Goal: Information Seeking & Learning: Learn about a topic

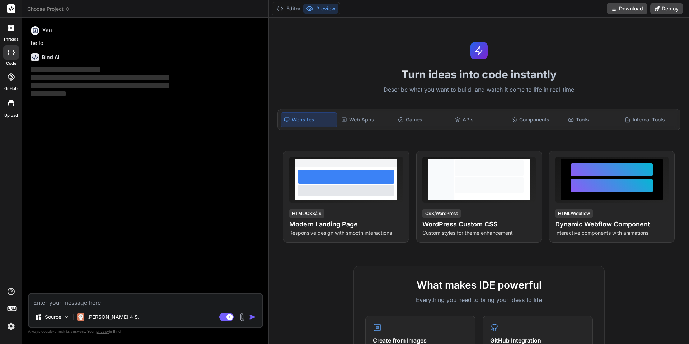
click at [13, 325] on img at bounding box center [11, 326] width 12 height 12
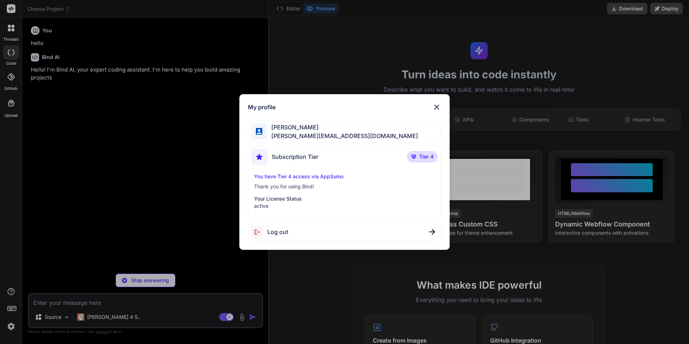
type textarea "x"
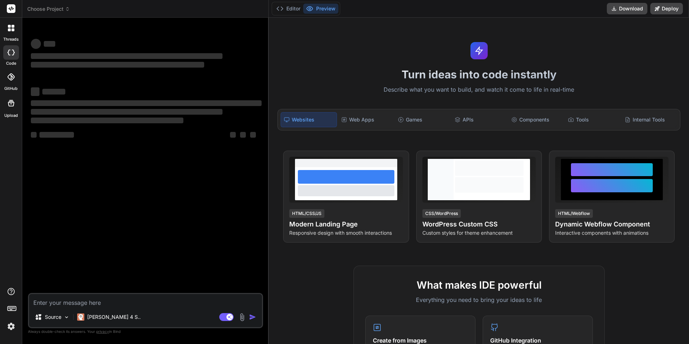
click at [9, 324] on img at bounding box center [11, 326] width 12 height 12
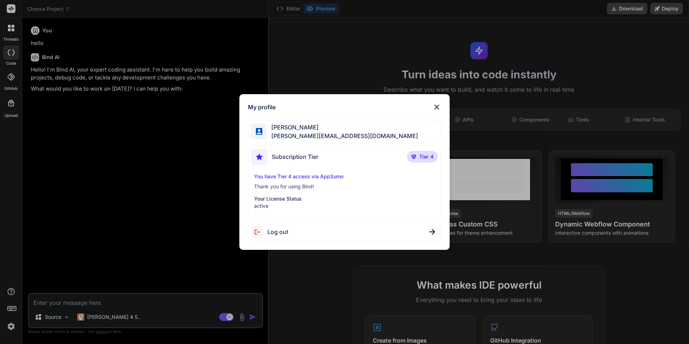
click at [108, 179] on div "My profile Norbert Strappler norbert@monobunt.at Subscription Tier Tier 4 You h…" at bounding box center [344, 172] width 689 height 344
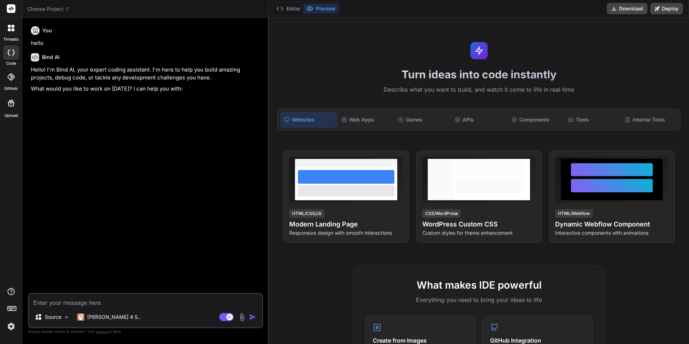
click at [11, 25] on icon at bounding box center [12, 26] width 3 height 3
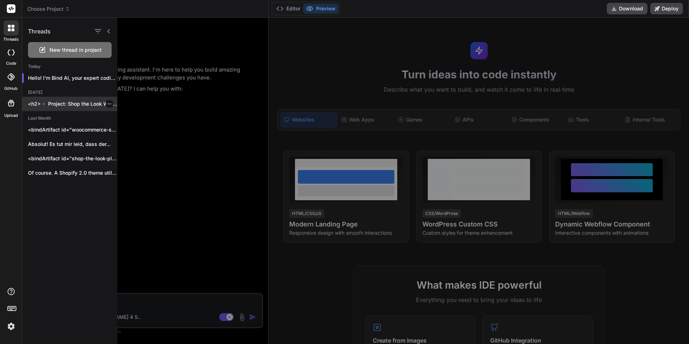
click at [74, 106] on p "<h2>🔹 Project: Shop the Look WordPress Plugin</h2>..." at bounding box center [72, 103] width 89 height 7
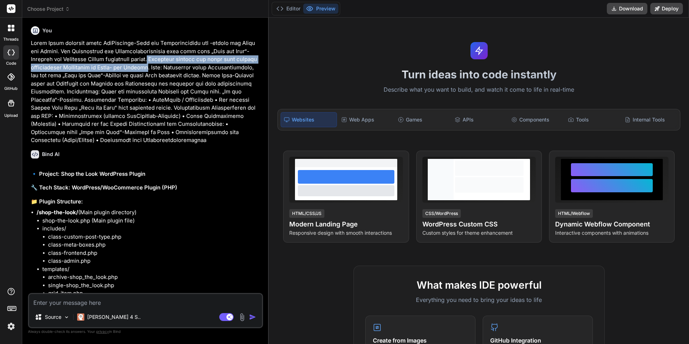
drag, startPoint x: 171, startPoint y: 57, endPoint x: 177, endPoint y: 66, distance: 10.4
click at [177, 66] on p at bounding box center [146, 91] width 231 height 105
click at [179, 68] on p at bounding box center [146, 91] width 231 height 105
copy p "Besonders wichtig ist dabei eine optisch ansprechende Oberfläche im Front- und …"
type textarea "x"
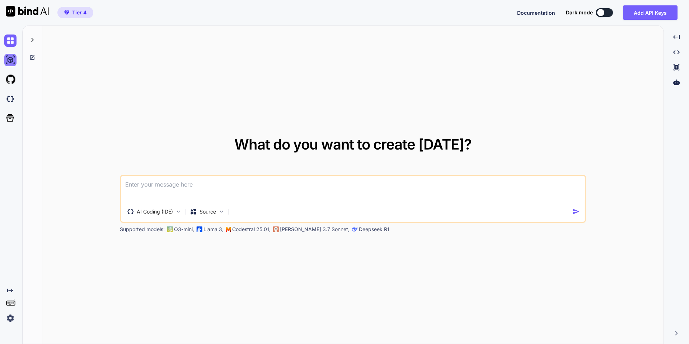
click at [13, 60] on img at bounding box center [10, 60] width 12 height 12
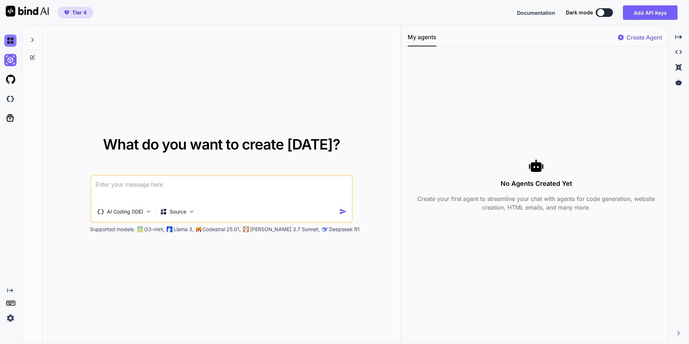
click at [11, 35] on img at bounding box center [10, 40] width 12 height 12
click at [33, 40] on icon at bounding box center [32, 40] width 3 height 4
type textarea "x"
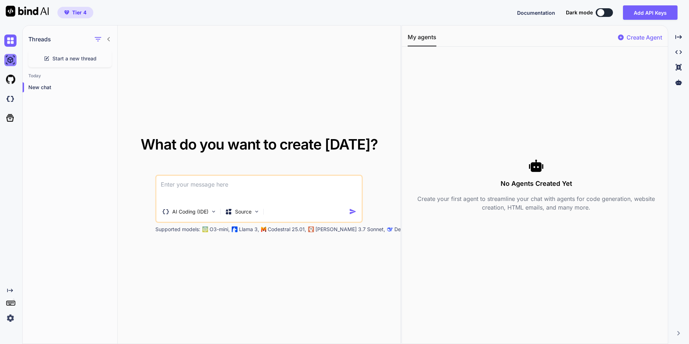
click at [13, 62] on img at bounding box center [10, 60] width 12 height 12
click at [10, 37] on img at bounding box center [10, 40] width 12 height 12
click at [249, 229] on p "Llama 3," at bounding box center [249, 228] width 20 height 7
click at [197, 208] on p "AI Coding (IDE)" at bounding box center [190, 211] width 36 height 7
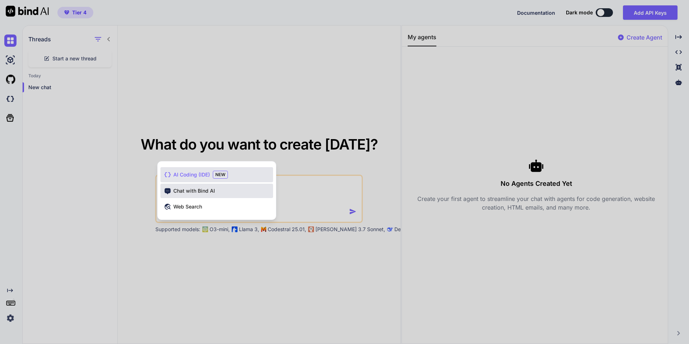
click at [200, 191] on span "Chat with Bind AI" at bounding box center [194, 190] width 42 height 7
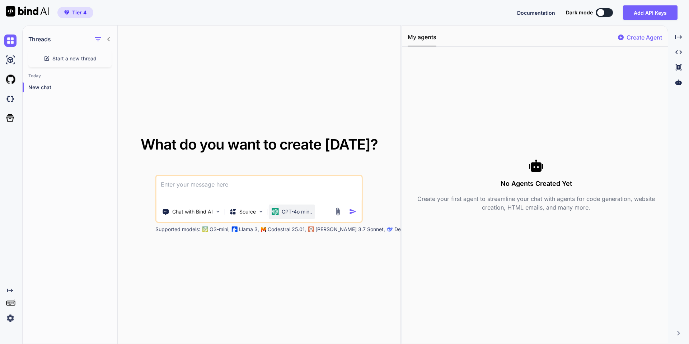
click at [288, 205] on div "GPT-4o min.." at bounding box center [292, 211] width 46 height 14
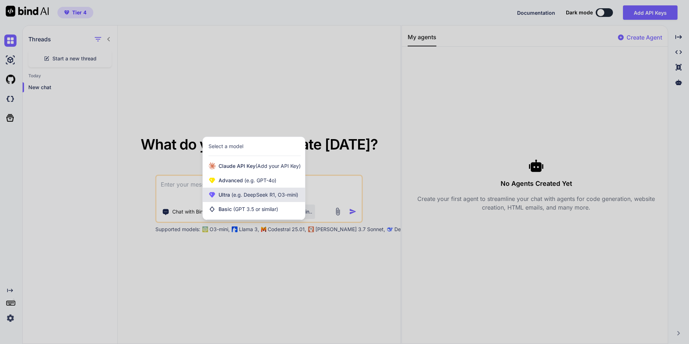
click at [261, 196] on span "(e.g. DeepSeek R1, O3-mini)" at bounding box center [264, 194] width 68 height 6
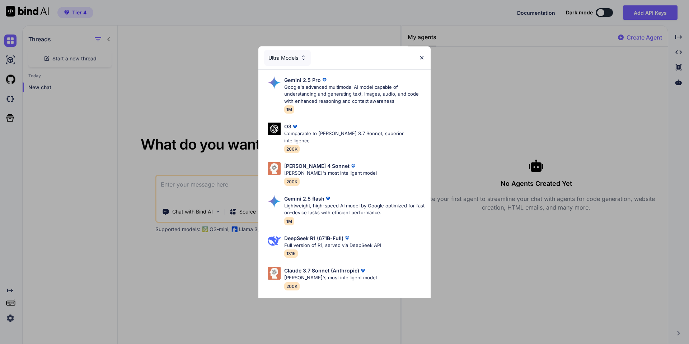
drag, startPoint x: 381, startPoint y: 53, endPoint x: 391, endPoint y: 43, distance: 14.7
click at [383, 41] on div "Ultra Models Gemini 2.5 Pro Google's advanced multimodal AI model capable of un…" at bounding box center [344, 172] width 689 height 344
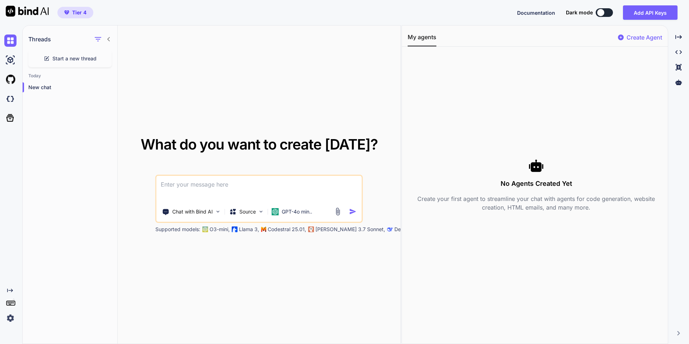
click at [421, 39] on button "My agents" at bounding box center [422, 40] width 29 height 14
drag, startPoint x: 523, startPoint y: 9, endPoint x: 500, endPoint y: 14, distance: 24.2
click at [500, 15] on div "Tier 4 Documentation Dark mode Add API Keys Created with Pixso." at bounding box center [344, 12] width 689 height 25
drag, startPoint x: 498, startPoint y: 12, endPoint x: 567, endPoint y: 14, distance: 68.9
click at [567, 14] on div "Tier 4 Documentation Dark mode Add API Keys Created with Pixso." at bounding box center [344, 12] width 689 height 25
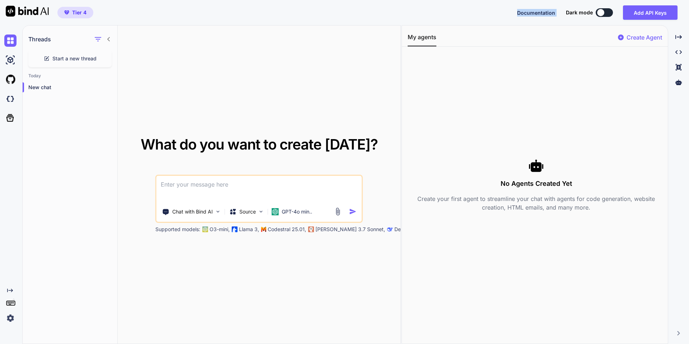
click at [564, 15] on div "Documentation" at bounding box center [541, 13] width 49 height 8
drag, startPoint x: 564, startPoint y: 12, endPoint x: 474, endPoint y: 13, distance: 90.1
click at [474, 13] on div "Tier 4 Documentation Dark mode Add API Keys Created with Pixso." at bounding box center [344, 12] width 689 height 25
click at [468, 12] on div "Tier 4 Documentation Dark mode Add API Keys Created with Pixso." at bounding box center [344, 12] width 689 height 25
drag, startPoint x: 437, startPoint y: 13, endPoint x: 560, endPoint y: 19, distance: 122.9
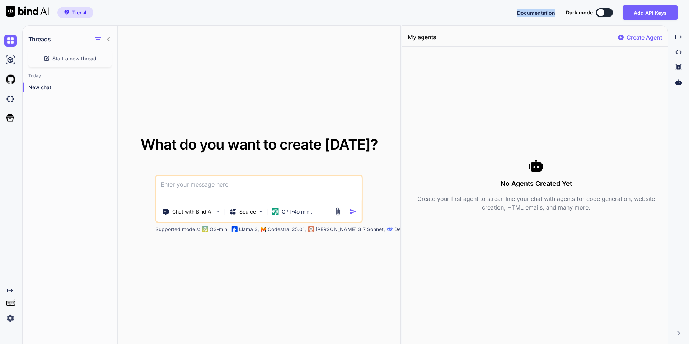
click at [560, 19] on div "Tier 4 Documentation Dark mode Add API Keys Created with Pixso." at bounding box center [344, 12] width 689 height 25
click at [561, 14] on div "Documentation" at bounding box center [541, 13] width 49 height 8
click at [561, 13] on div "Documentation" at bounding box center [541, 13] width 49 height 8
click at [561, 14] on div "Documentation" at bounding box center [541, 13] width 49 height 8
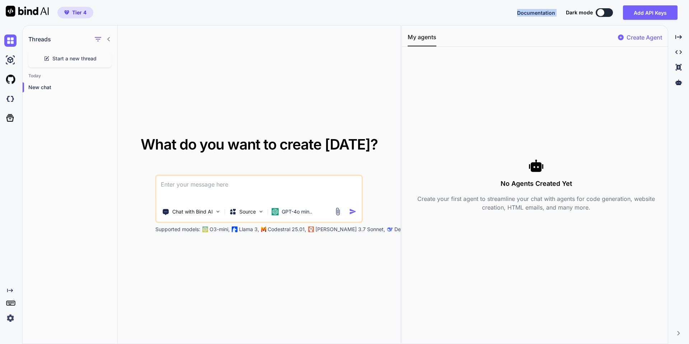
click at [563, 13] on div "Documentation" at bounding box center [541, 13] width 49 height 8
click at [571, 12] on span "Dark mode" at bounding box center [579, 12] width 27 height 7
click at [571, 11] on span "Dark mode" at bounding box center [579, 12] width 27 height 7
click at [571, 12] on span "Dark mode" at bounding box center [579, 12] width 27 height 7
click at [576, 10] on span "Dark mode" at bounding box center [579, 12] width 27 height 7
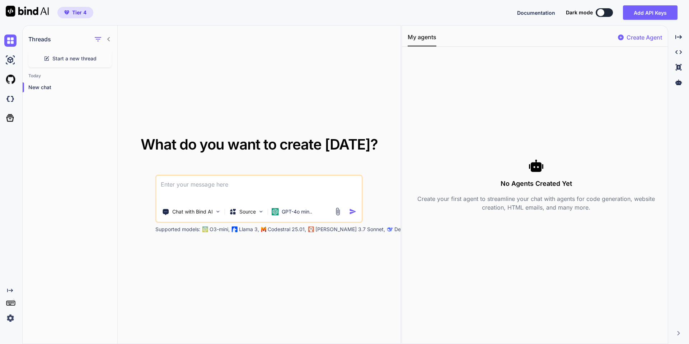
click at [583, 11] on span "Dark mode" at bounding box center [579, 12] width 27 height 7
click at [576, 15] on span "Dark mode" at bounding box center [579, 12] width 27 height 7
drag, startPoint x: 562, startPoint y: 11, endPoint x: 600, endPoint y: 15, distance: 38.3
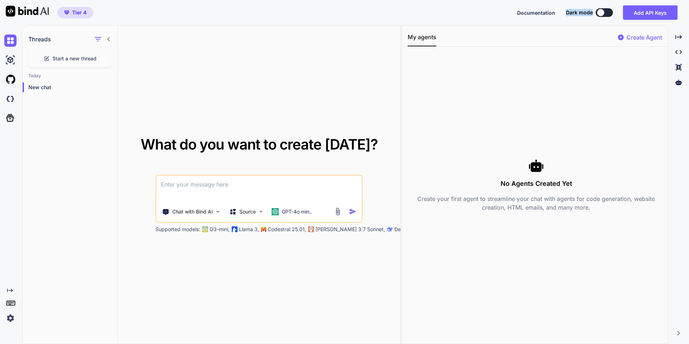
click at [599, 15] on div "Documentation Dark mode Add API Keys Created with Pixso." at bounding box center [600, 12] width 166 height 14
click at [596, 20] on div "Tier 4 Documentation Dark mode Add API Keys Created with Pixso." at bounding box center [344, 12] width 689 height 25
drag, startPoint x: 593, startPoint y: 13, endPoint x: 564, endPoint y: 19, distance: 29.6
click at [564, 19] on div "Documentation Dark mode Add API Keys Created with Pixso." at bounding box center [600, 12] width 166 height 14
click at [562, 21] on div "Tier 4 Documentation Dark mode Add API Keys Created with Pixso." at bounding box center [344, 12] width 689 height 25
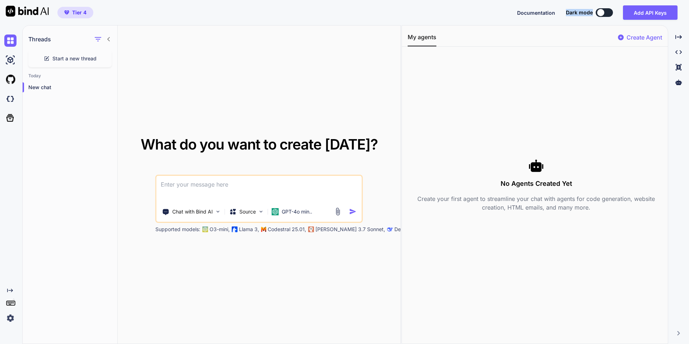
click at [578, 14] on span "Dark mode" at bounding box center [579, 12] width 27 height 7
drag, startPoint x: 566, startPoint y: 13, endPoint x: 595, endPoint y: 15, distance: 29.2
click at [595, 15] on div "Documentation Dark mode Add API Keys Created with Pixso." at bounding box center [600, 12] width 166 height 14
click at [575, 19] on div "Documentation Dark mode Add API Keys Created with Pixso." at bounding box center [600, 12] width 166 height 14
click at [573, 13] on span "Dark mode" at bounding box center [579, 12] width 27 height 7
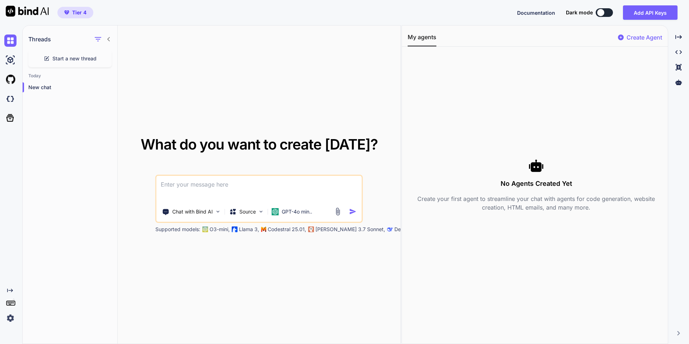
click at [573, 11] on span "Dark mode" at bounding box center [579, 12] width 27 height 7
click at [573, 12] on span "Dark mode" at bounding box center [579, 12] width 27 height 7
click at [263, 212] on img at bounding box center [261, 211] width 6 height 6
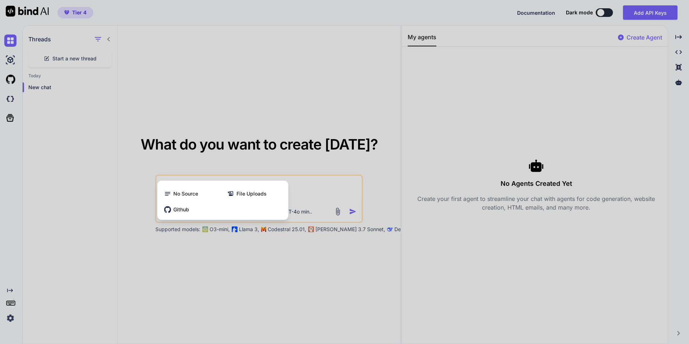
click at [174, 51] on div at bounding box center [344, 172] width 689 height 344
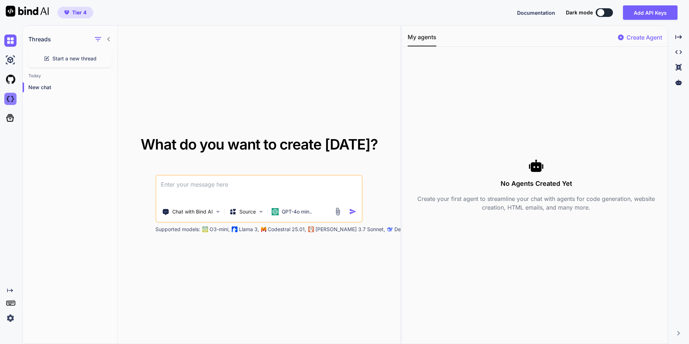
click at [9, 103] on img at bounding box center [10, 99] width 12 height 12
click at [8, 60] on img at bounding box center [10, 60] width 12 height 12
click at [9, 42] on img at bounding box center [10, 40] width 12 height 12
click at [8, 42] on img at bounding box center [10, 40] width 12 height 12
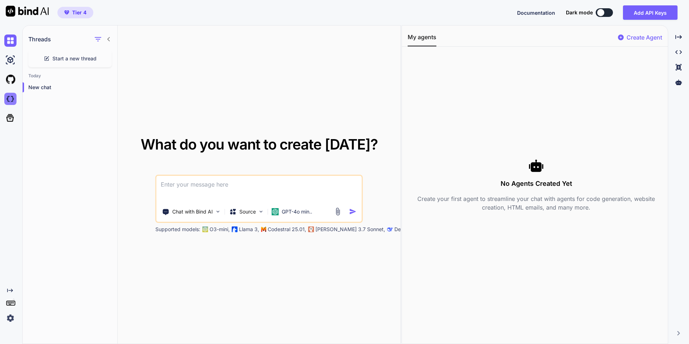
click at [10, 102] on img at bounding box center [10, 99] width 12 height 12
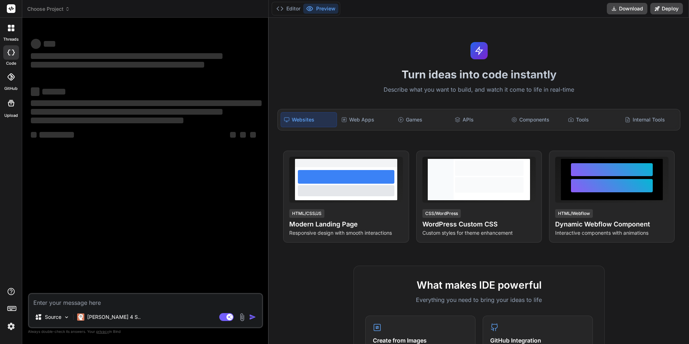
type textarea "x"
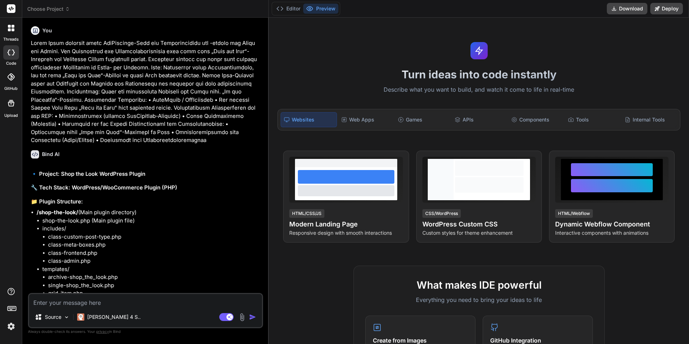
type textarea "x"
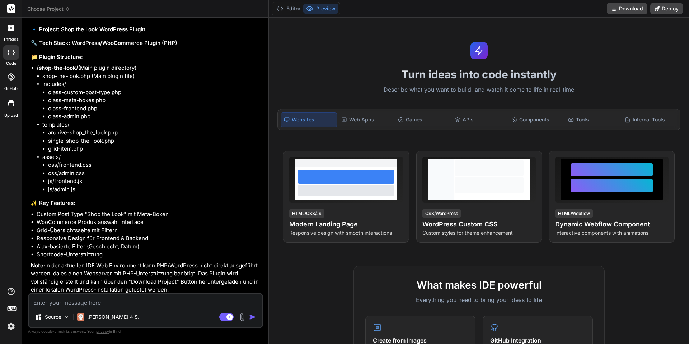
scroll to position [158, 0]
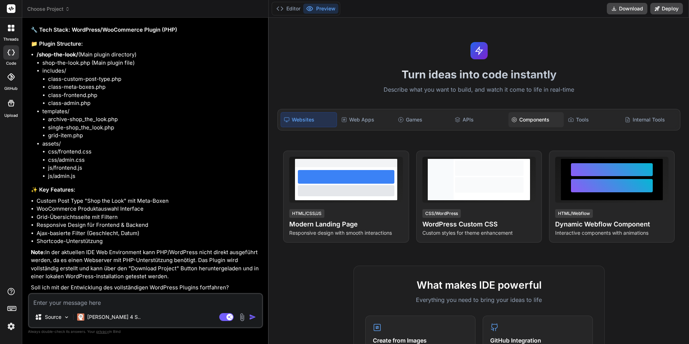
click at [533, 115] on div "Components" at bounding box center [536, 119] width 55 height 15
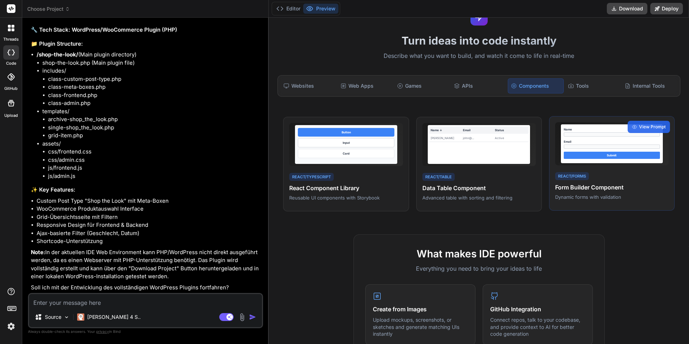
scroll to position [108, 0]
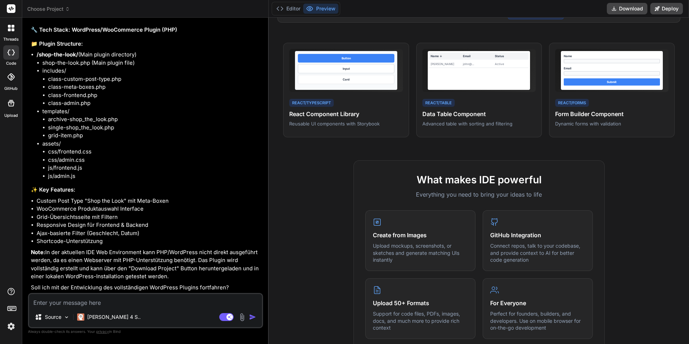
click at [565, 160] on div "Turn ideas into code instantly Describe what you want to build, and watch it co…" at bounding box center [479, 181] width 420 height 326
